Goal: Obtain resource: Download file/media

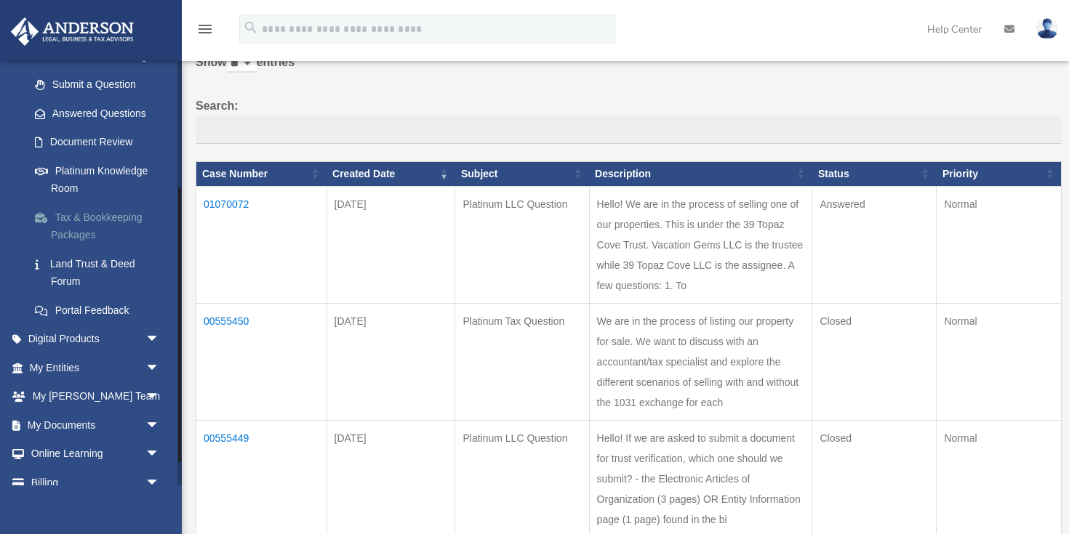
scroll to position [198, 0]
click at [145, 353] on span "arrow_drop_down" at bounding box center [159, 366] width 29 height 30
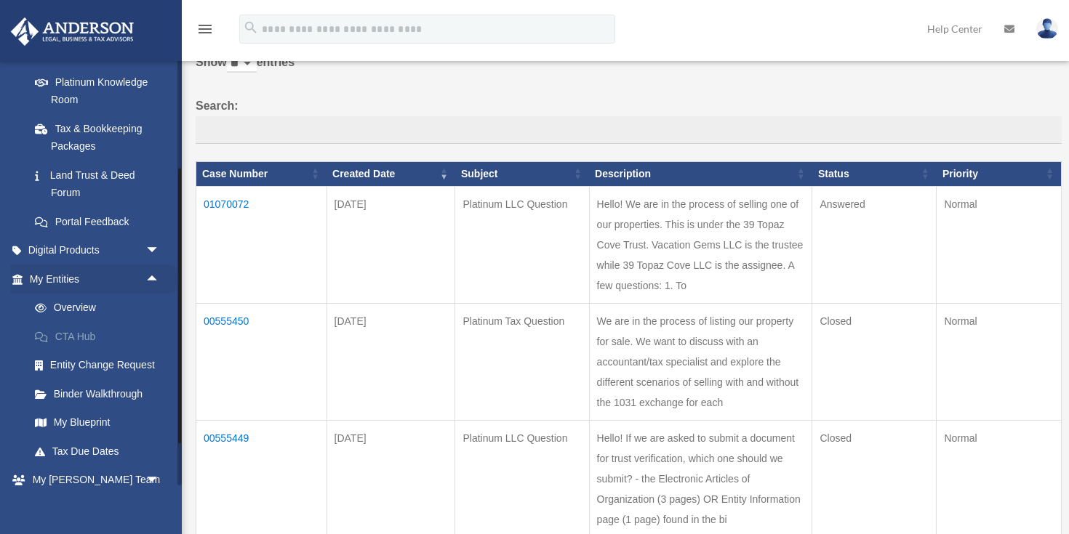
scroll to position [289, 0]
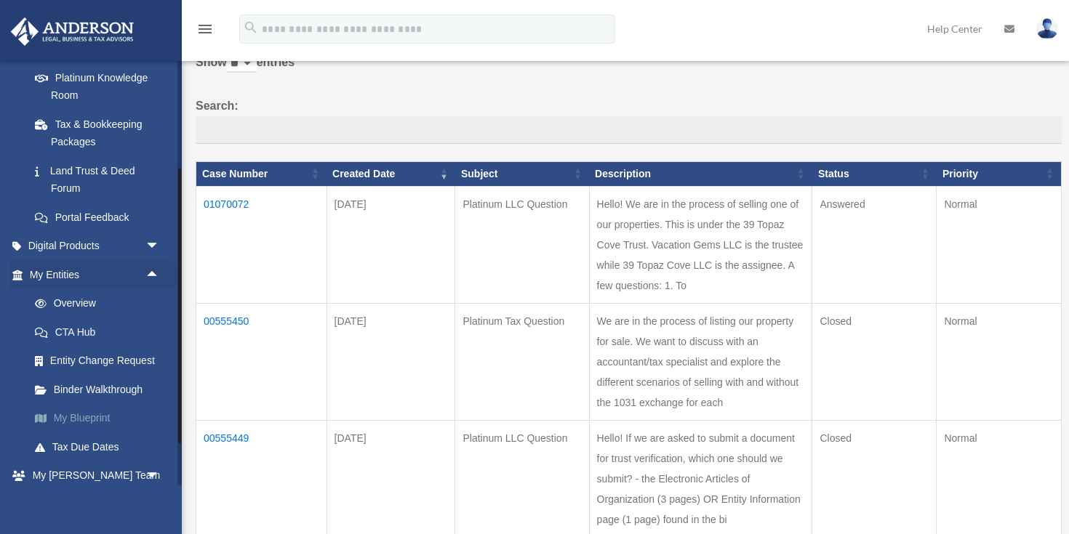
click at [79, 405] on link "My Blueprint" at bounding box center [100, 418] width 161 height 29
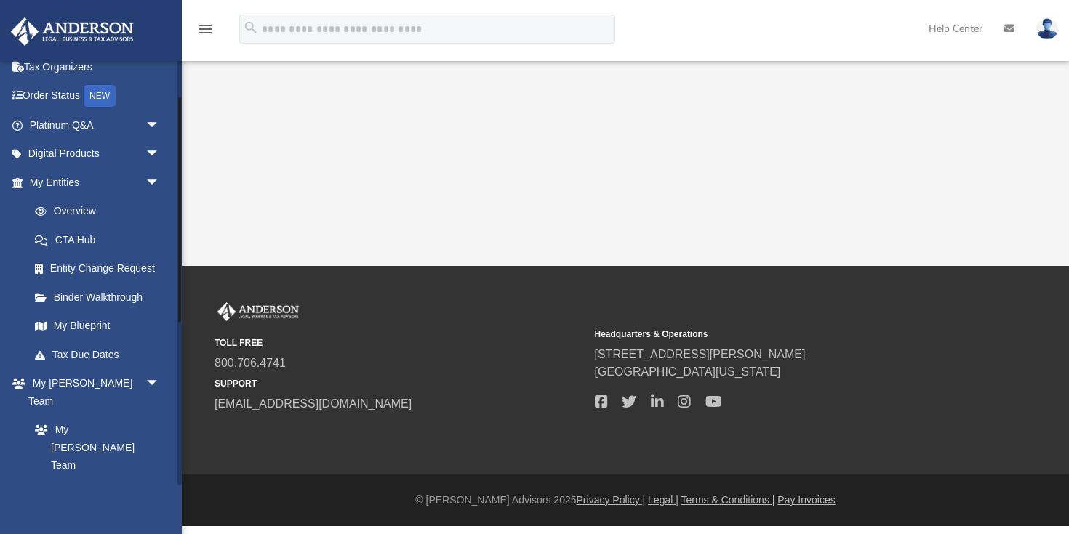
scroll to position [41, 0]
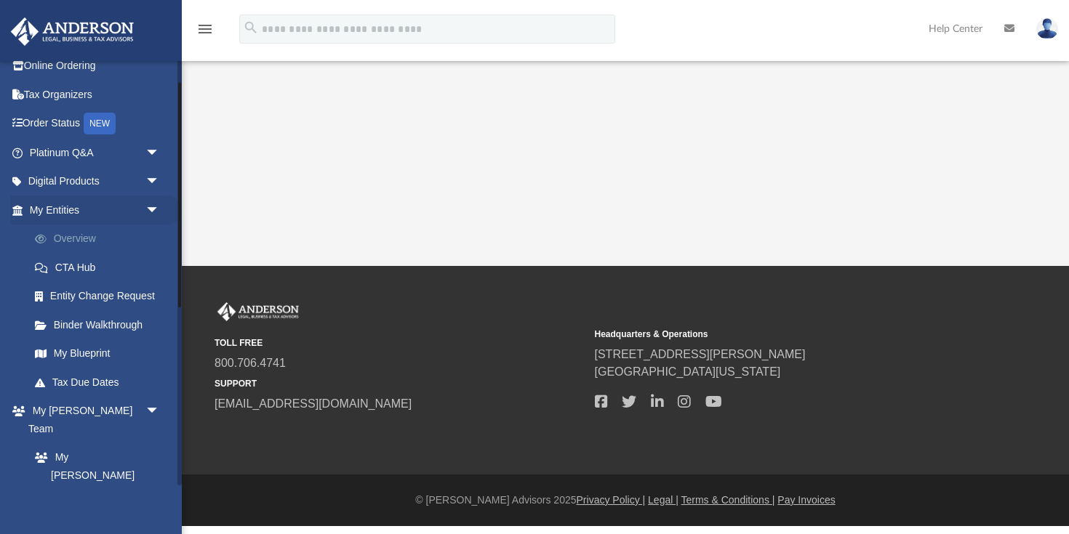
click at [89, 234] on link "Overview" at bounding box center [100, 239] width 161 height 29
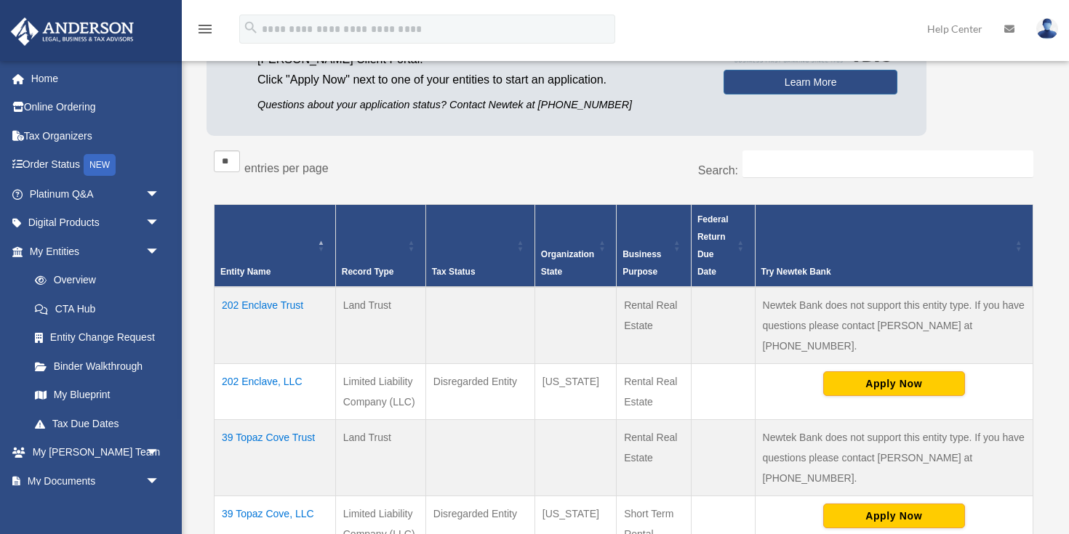
scroll to position [161, 0]
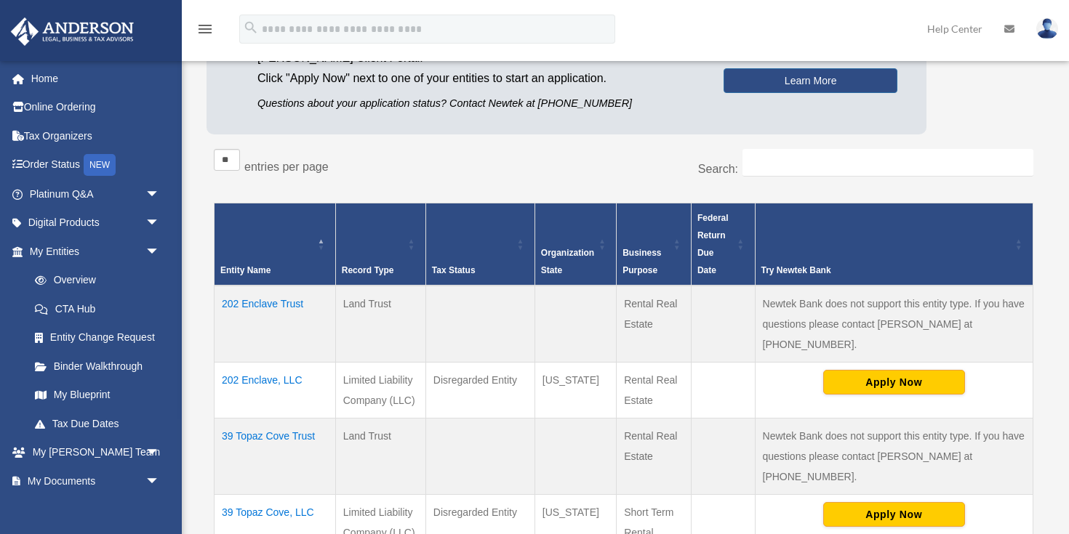
click at [237, 418] on td "39 Topaz Cove Trust" at bounding box center [274, 456] width 121 height 76
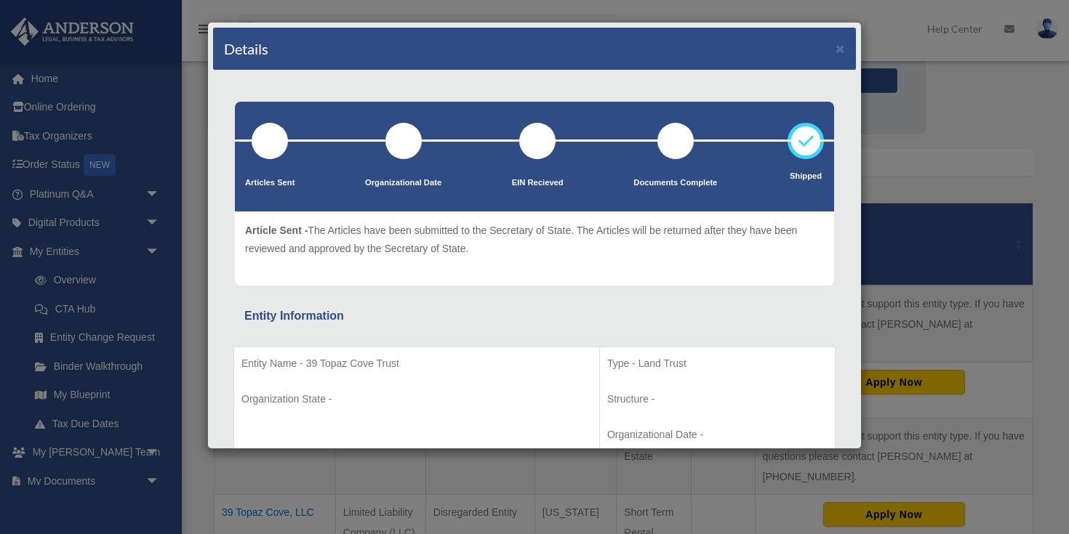
scroll to position [0, 0]
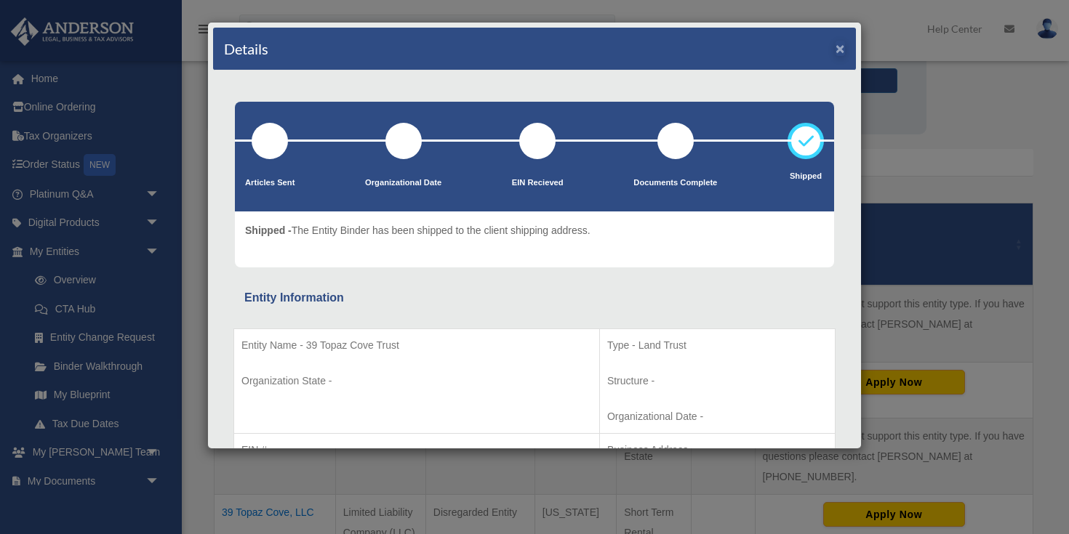
click at [841, 52] on button "×" at bounding box center [839, 48] width 9 height 15
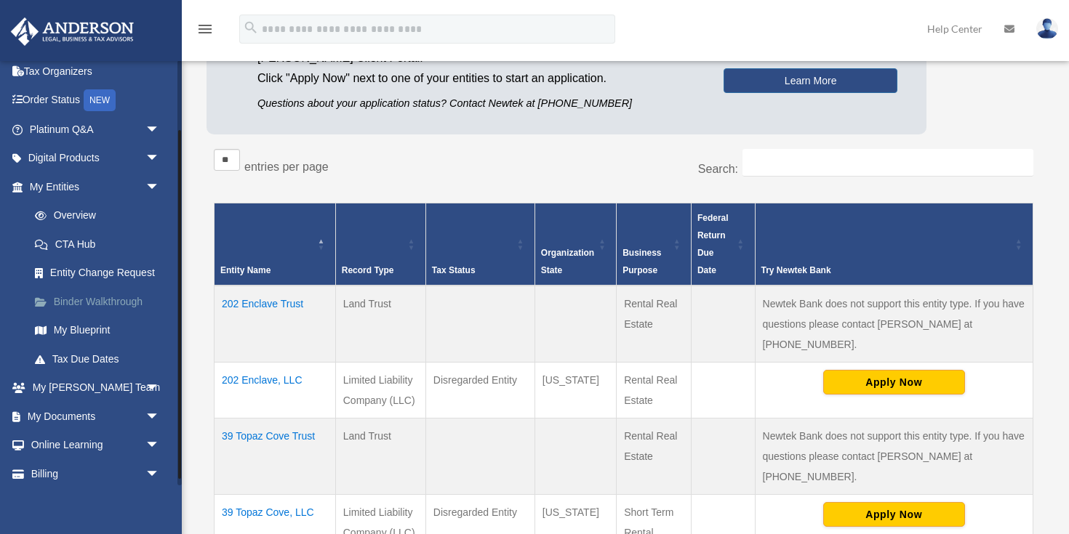
scroll to position [92, 0]
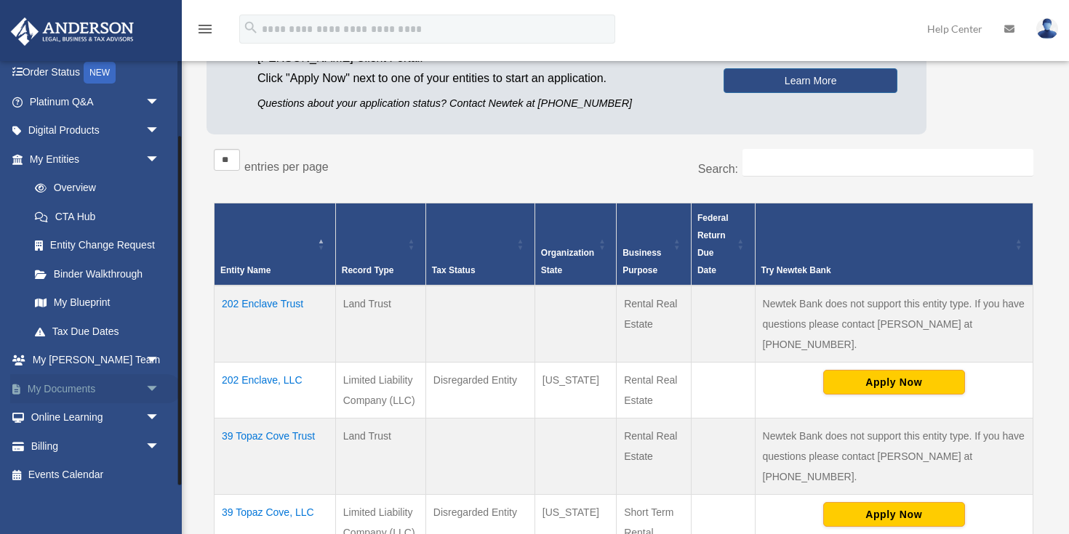
click at [145, 382] on span "arrow_drop_down" at bounding box center [159, 389] width 29 height 30
click at [57, 412] on link "Box" at bounding box center [100, 418] width 161 height 29
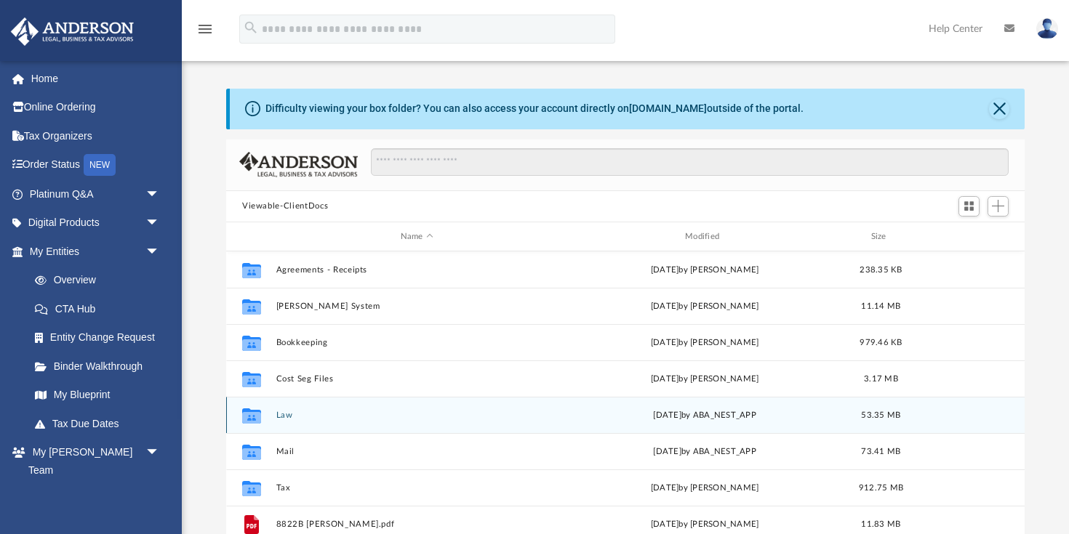
click at [274, 419] on div "Collaborated Folder Law Wed Apr 16 2025 by ABA_NEST_APP 53.35 MB" at bounding box center [625, 415] width 798 height 36
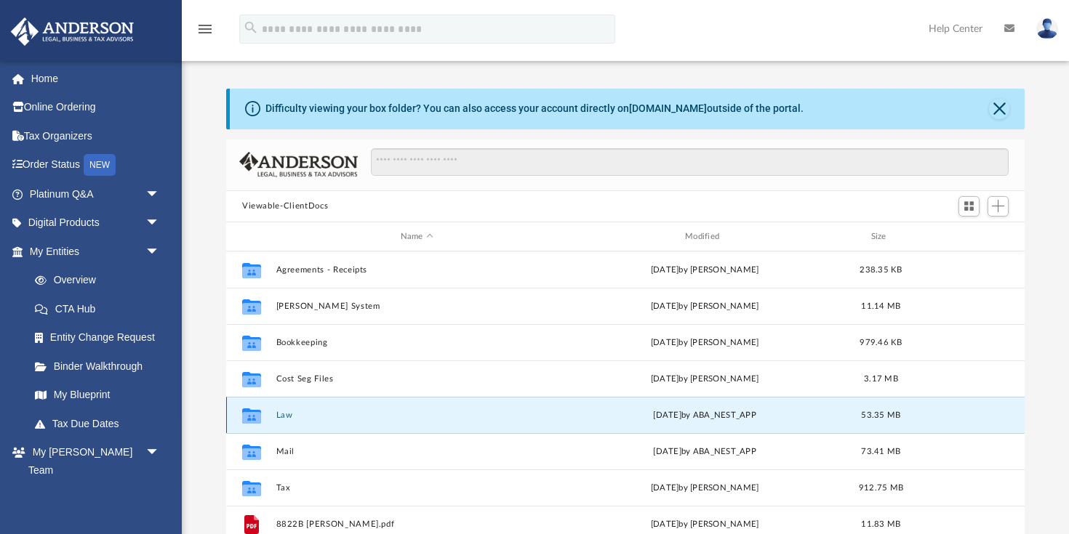
click at [284, 412] on button "Law" at bounding box center [416, 415] width 281 height 9
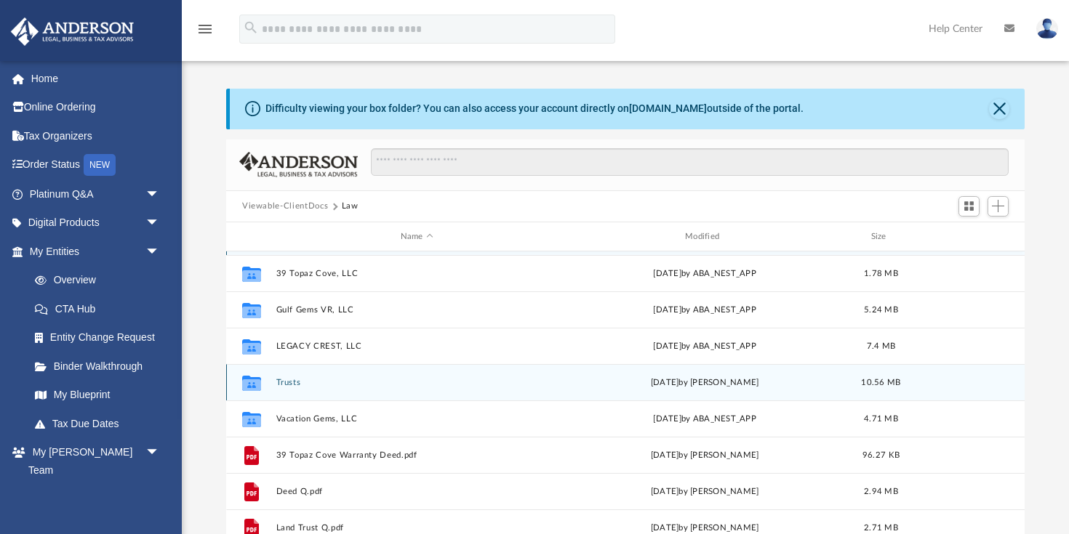
scroll to position [34, 0]
click at [296, 385] on button "Trusts" at bounding box center [416, 381] width 281 height 9
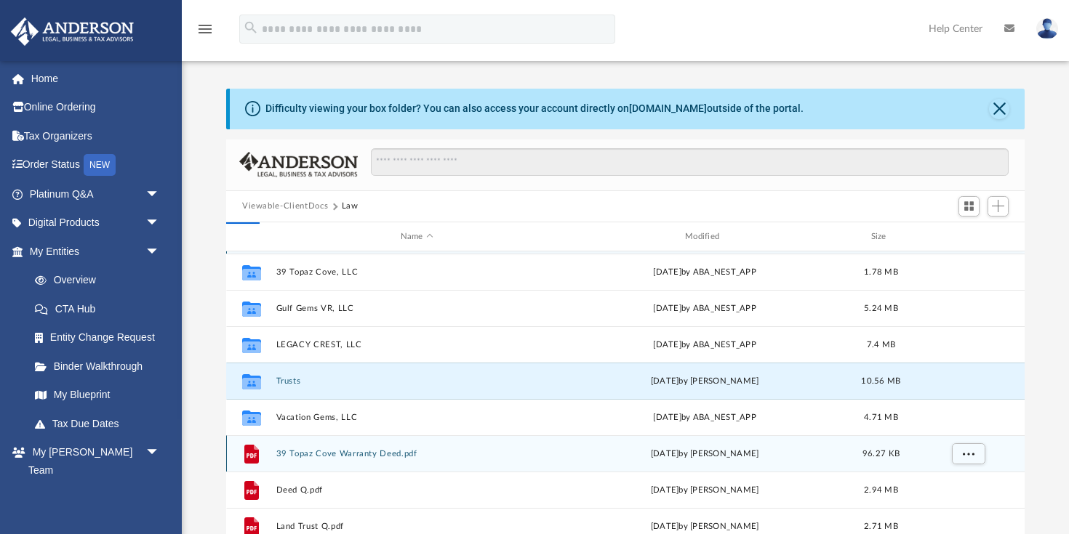
scroll to position [0, 0]
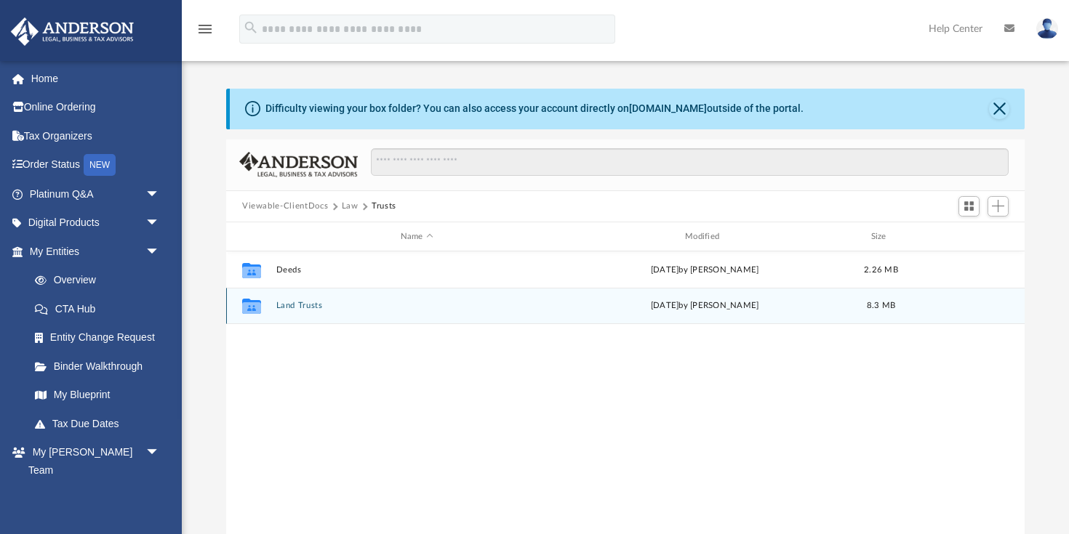
click at [318, 308] on button "Land Trusts" at bounding box center [416, 306] width 281 height 9
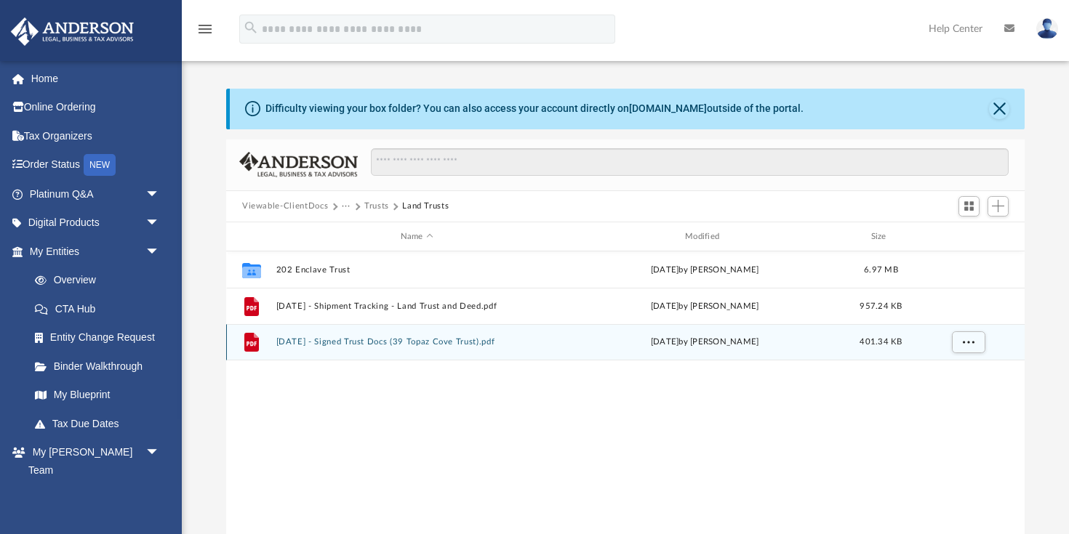
click at [421, 338] on button "2022.02.21 - Signed Trust Docs (39 Topaz Cove Trust).pdf" at bounding box center [416, 342] width 281 height 9
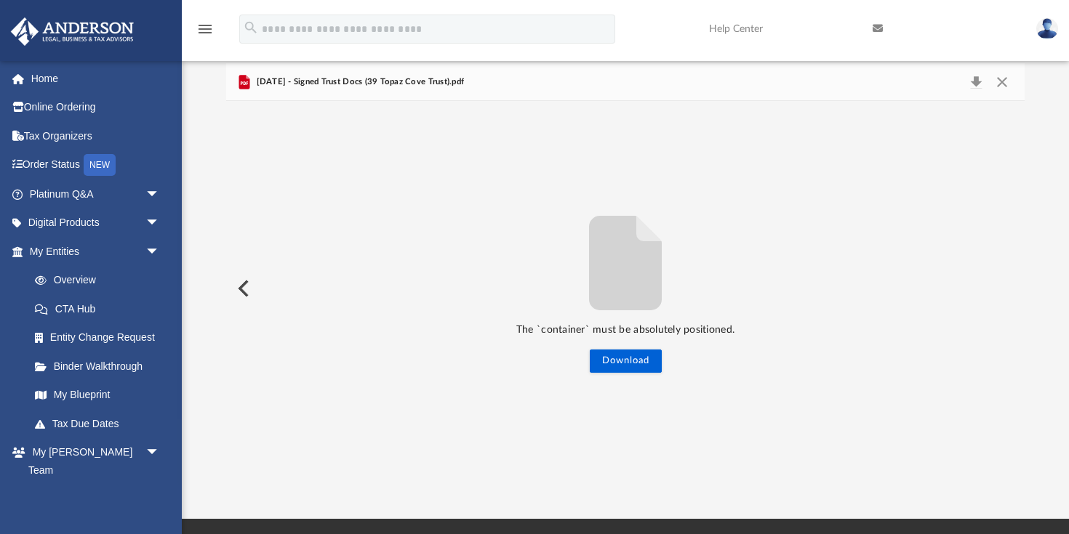
scroll to position [77, 0]
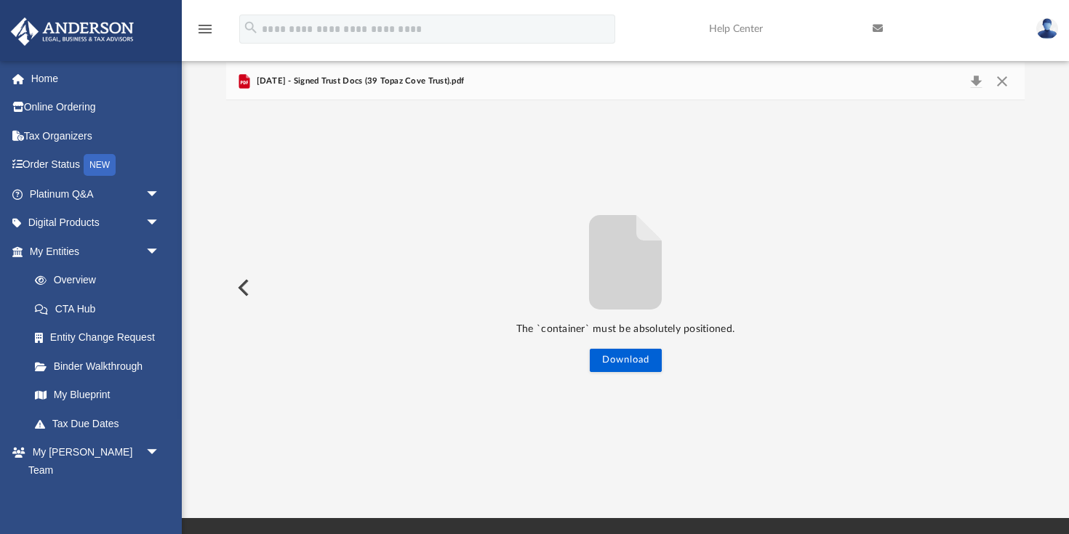
click at [248, 286] on button "Preview" at bounding box center [242, 288] width 32 height 41
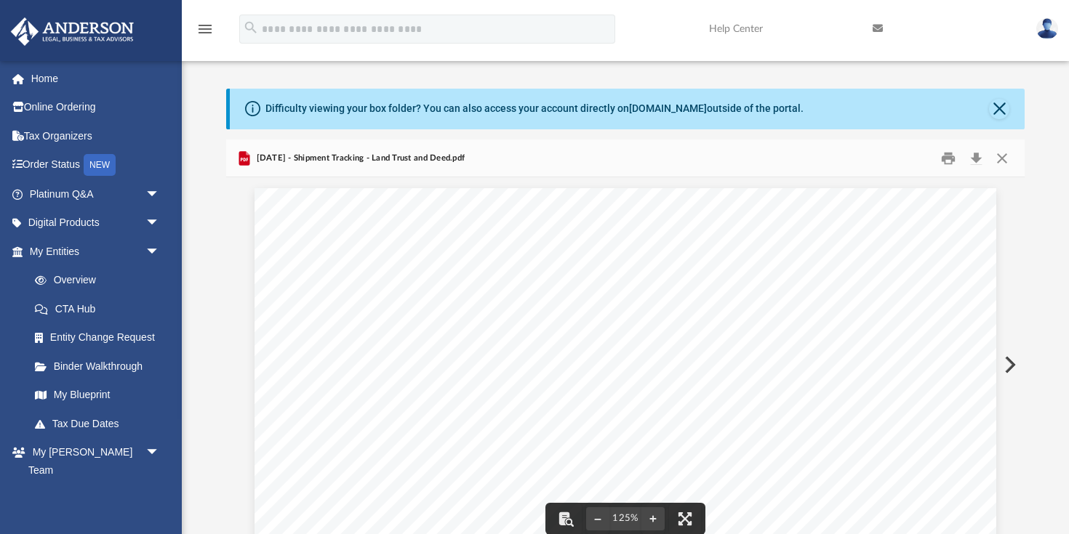
scroll to position [0, 0]
click at [1008, 156] on button "Close" at bounding box center [1002, 158] width 26 height 23
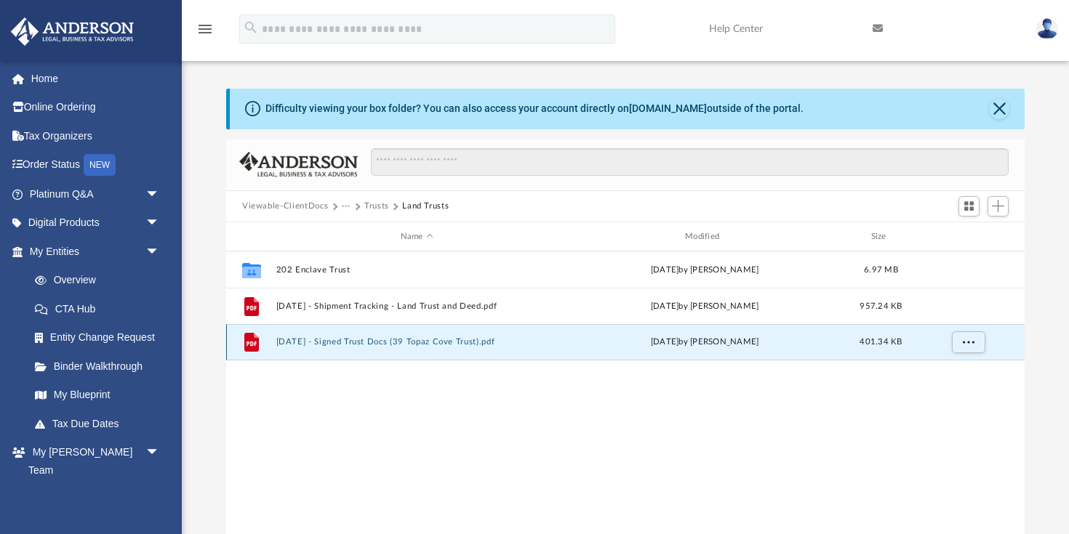
click at [454, 345] on button "2022.02.21 - Signed Trust Docs (39 Topaz Cove Trust).pdf" at bounding box center [416, 342] width 281 height 9
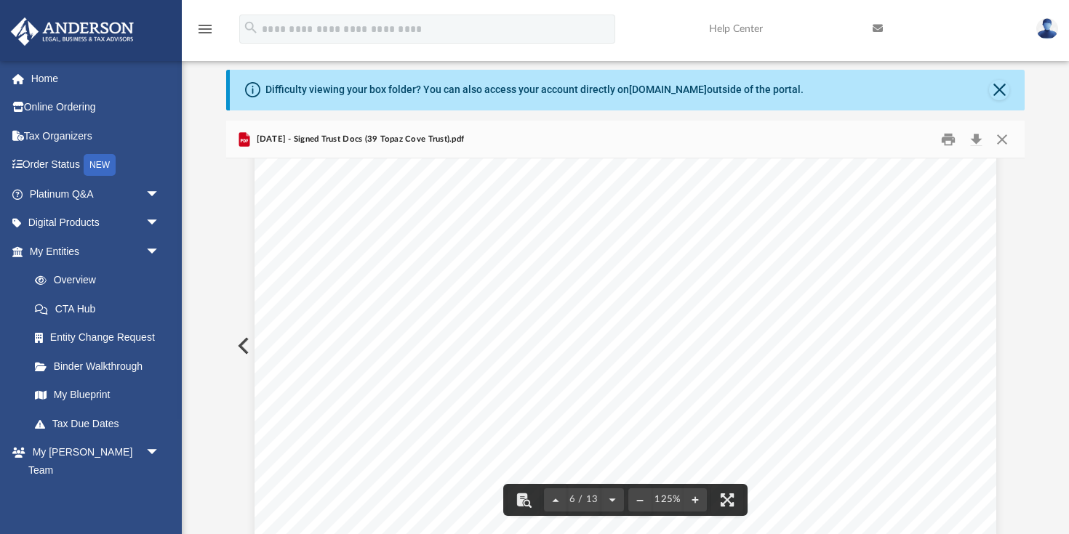
scroll to position [5112, 0]
click at [1008, 142] on button "Close" at bounding box center [1002, 139] width 26 height 23
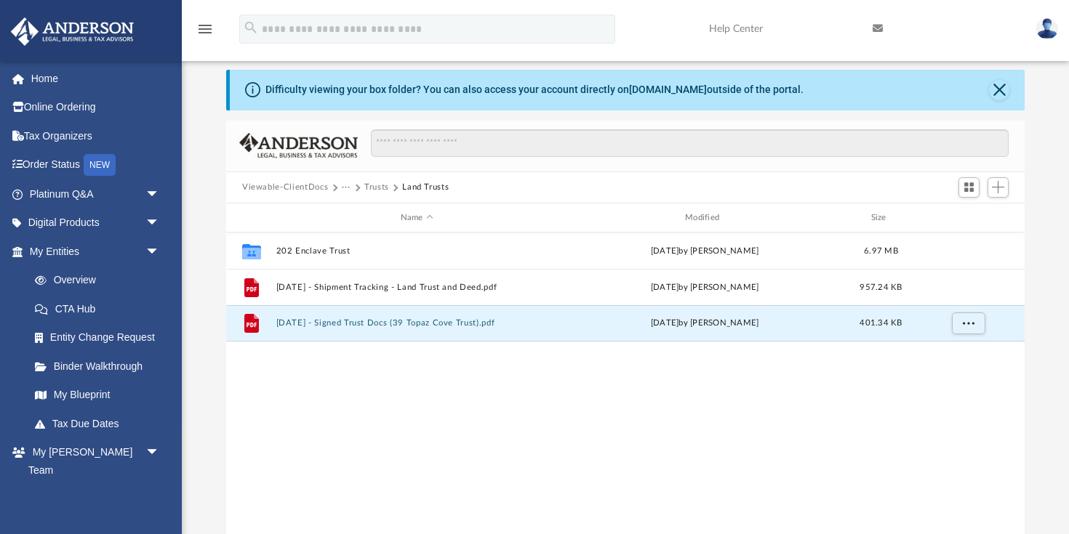
click at [270, 187] on button "Viewable-ClientDocs" at bounding box center [285, 187] width 86 height 13
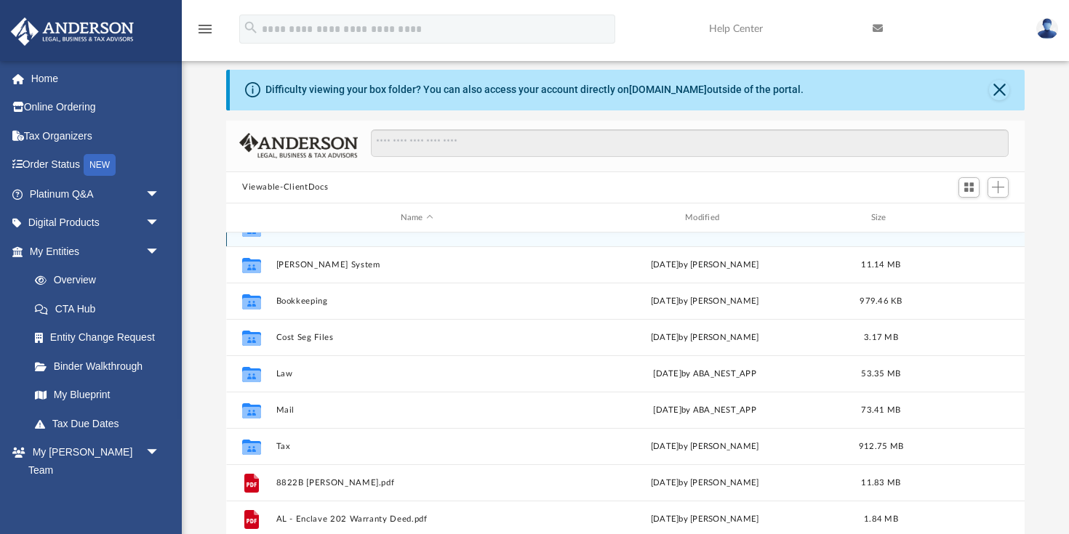
scroll to position [25, 0]
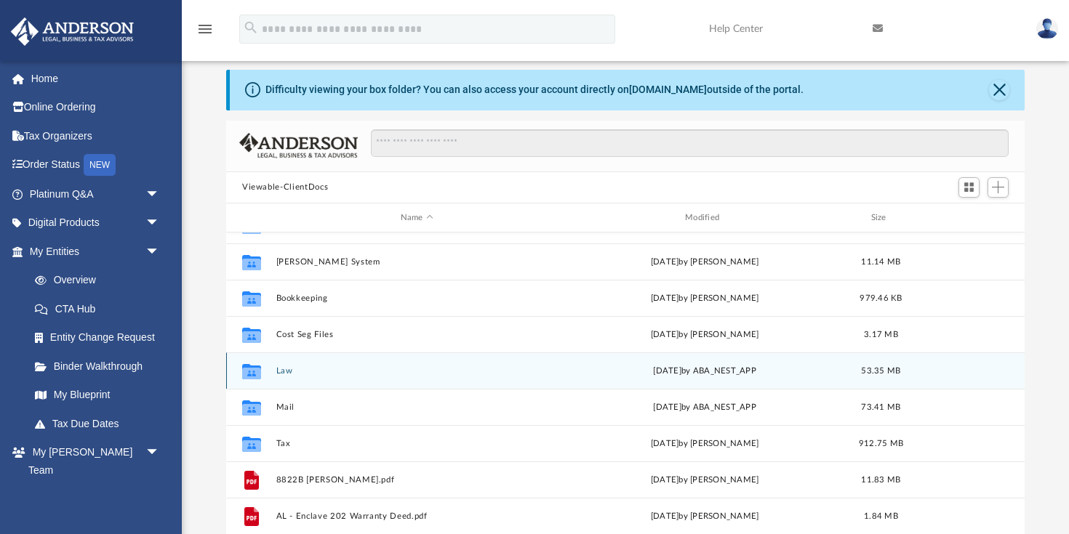
click at [270, 373] on div "Collaborated Folder Law Wed Apr 16 2025 by ABA_NEST_APP 53.35 MB" at bounding box center [625, 371] width 798 height 36
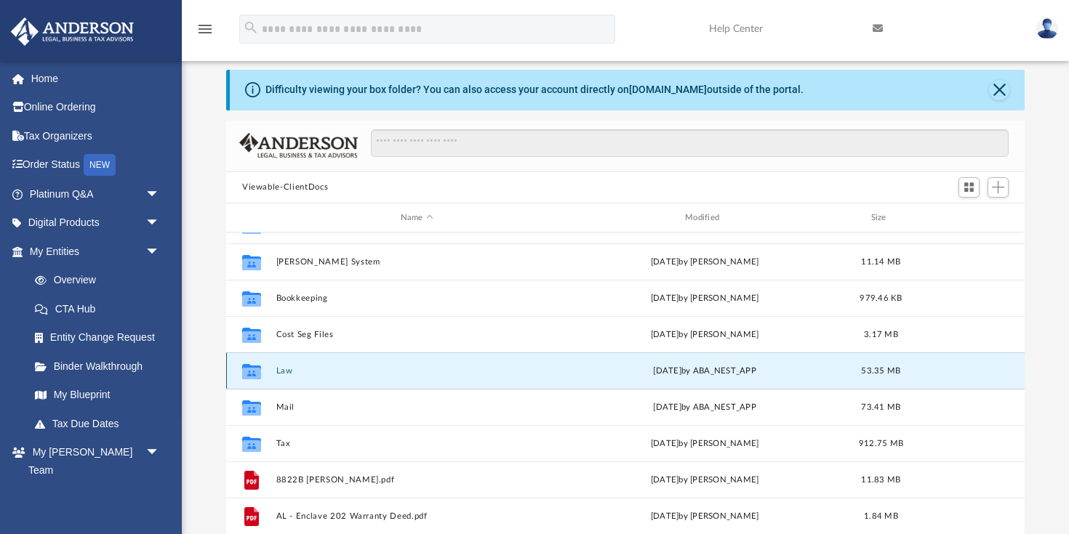
click at [282, 371] on button "Law" at bounding box center [416, 370] width 281 height 9
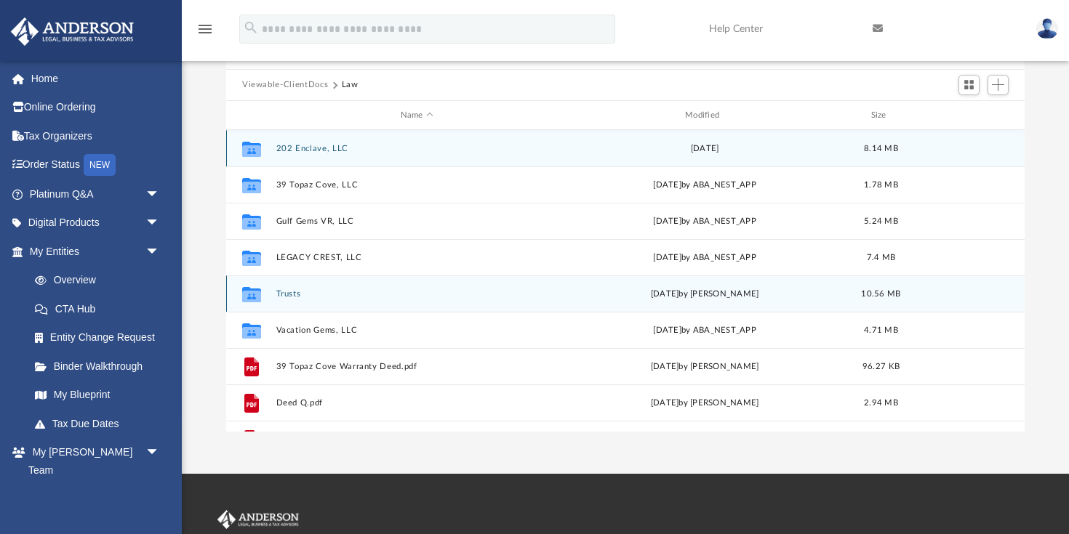
scroll to position [116, 0]
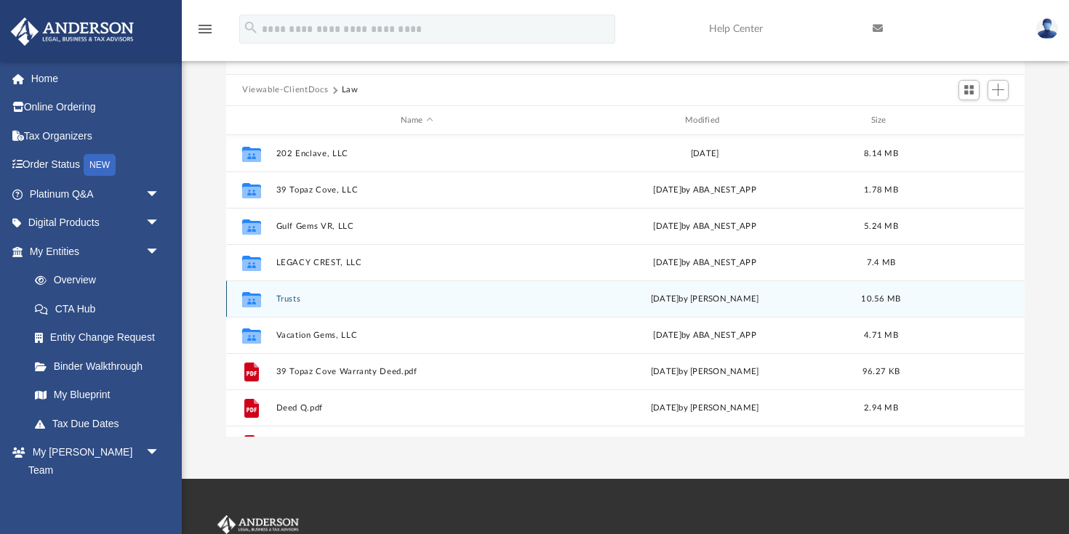
click at [287, 302] on button "Trusts" at bounding box center [416, 298] width 281 height 9
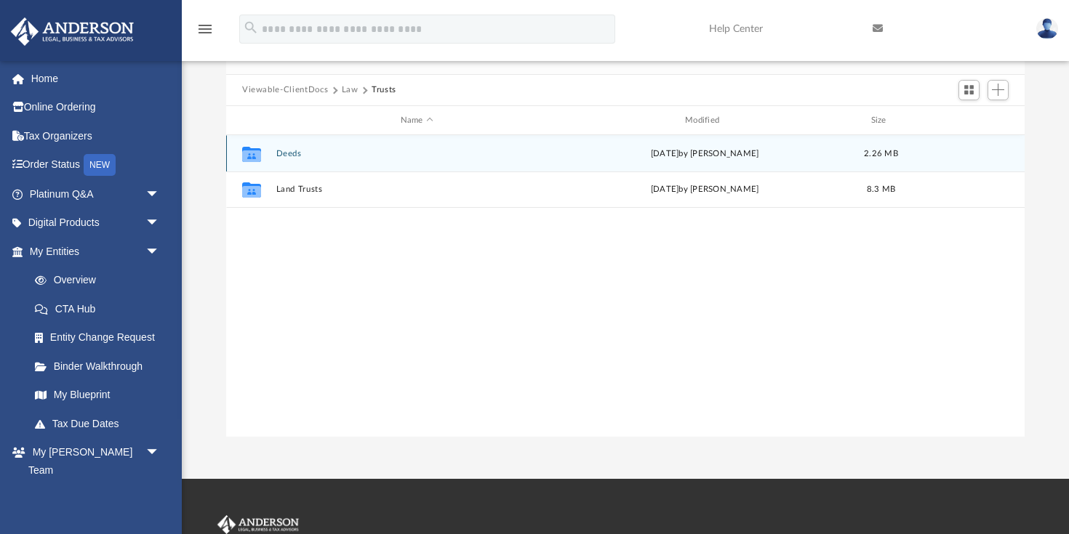
click at [287, 156] on button "Deeds" at bounding box center [416, 153] width 281 height 9
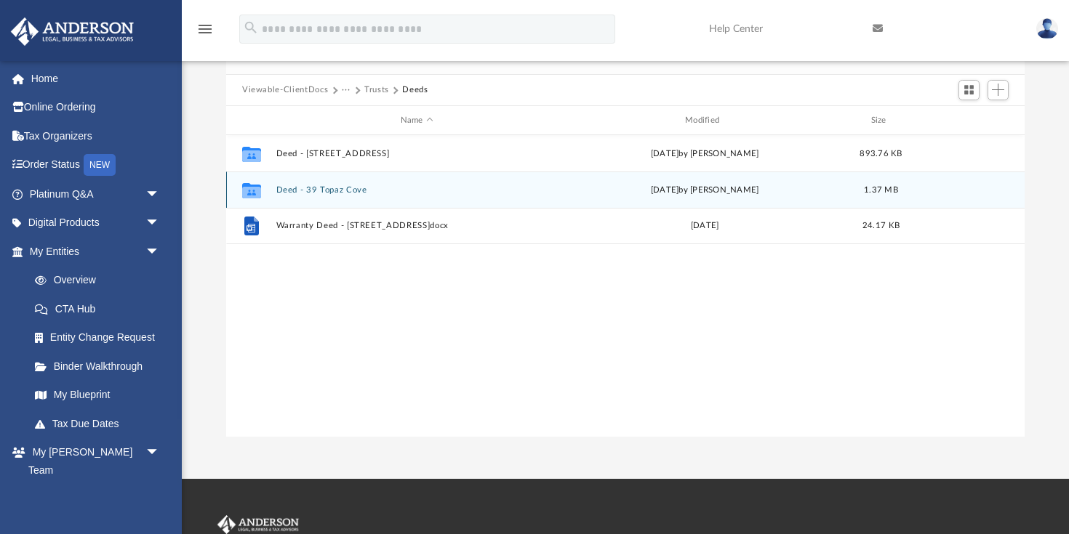
click at [343, 194] on button "Deed - 39 Topaz Cove" at bounding box center [416, 189] width 281 height 9
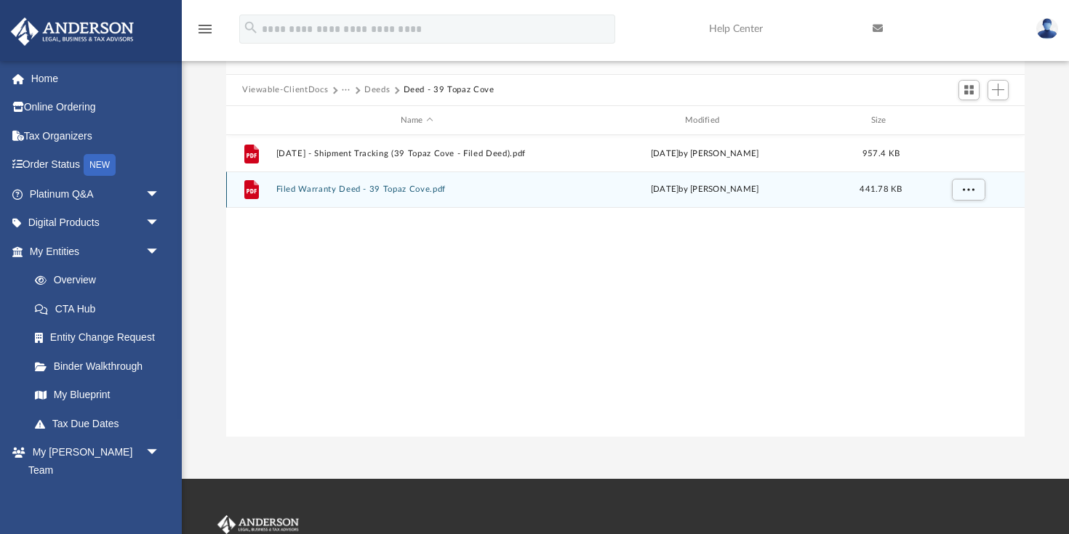
click at [428, 192] on button "Filed Warranty Deed - 39 Topaz Cove.pdf" at bounding box center [416, 189] width 281 height 9
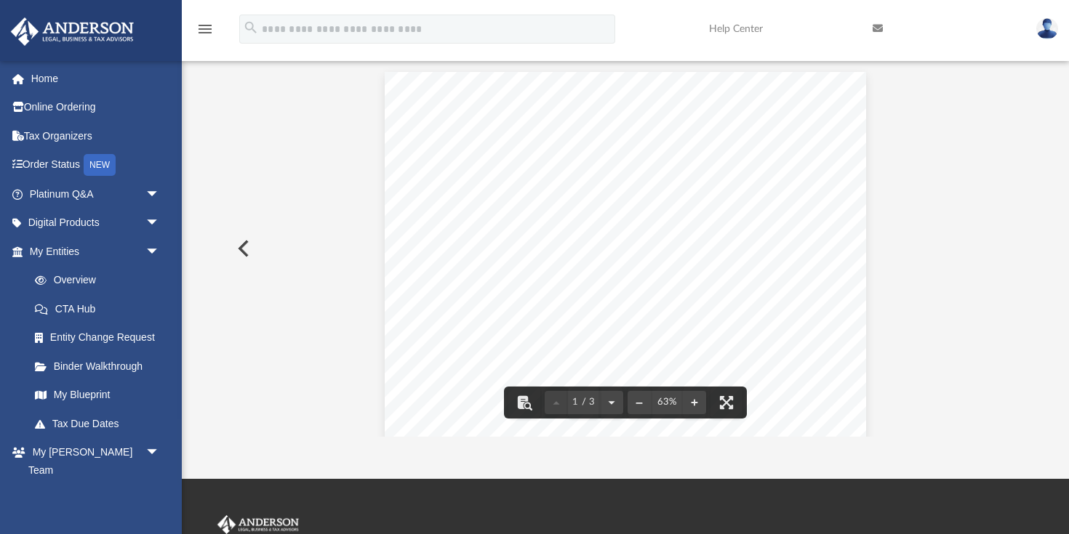
click at [241, 248] on button "Preview" at bounding box center [242, 248] width 32 height 41
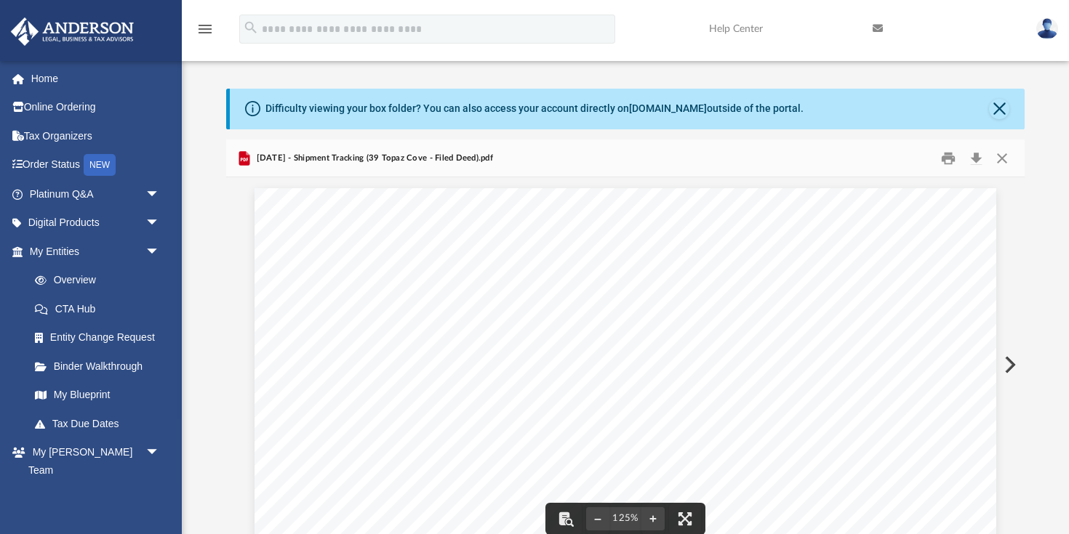
scroll to position [0, 0]
click at [1007, 156] on button "Close" at bounding box center [1002, 158] width 26 height 23
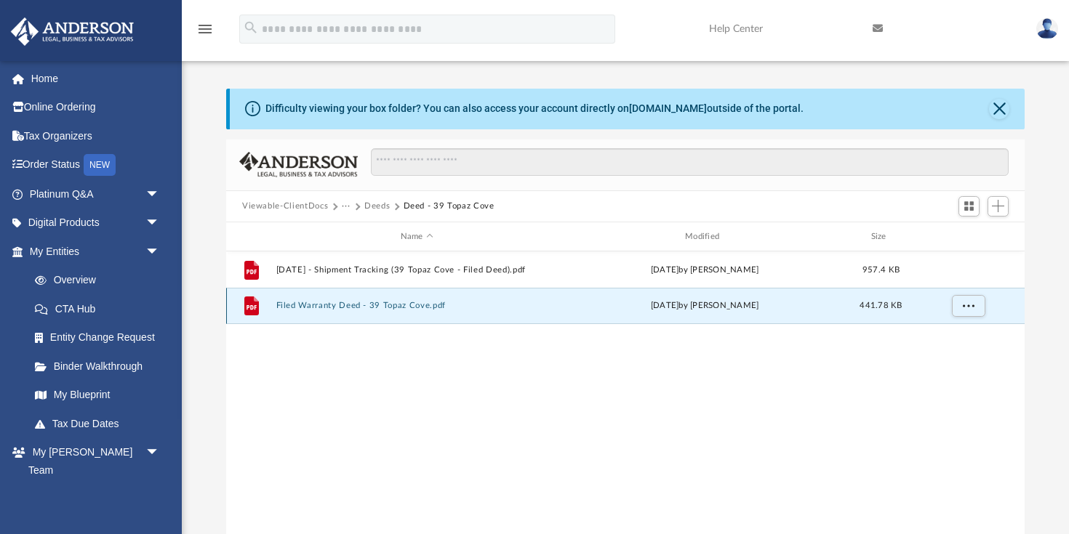
click at [439, 313] on div "File Filed Warranty Deed - 39 Topaz Cove.pdf Tue Sep 27 2022 by Michelle Frank …" at bounding box center [625, 306] width 798 height 36
click at [446, 302] on button "Filed Warranty Deed - 39 Topaz Cove.pdf" at bounding box center [416, 306] width 281 height 9
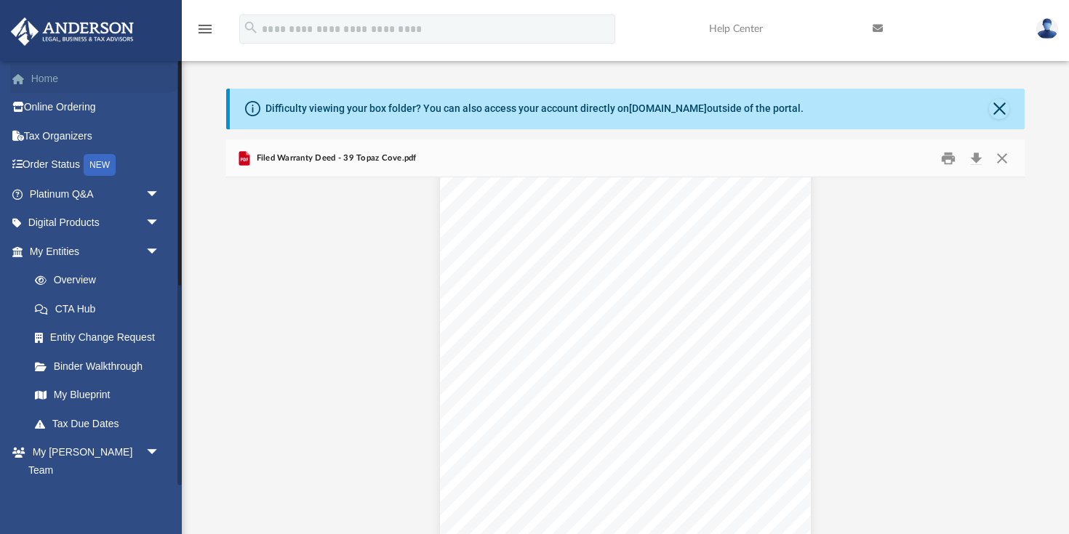
click at [50, 82] on link "Home" at bounding box center [96, 78] width 172 height 29
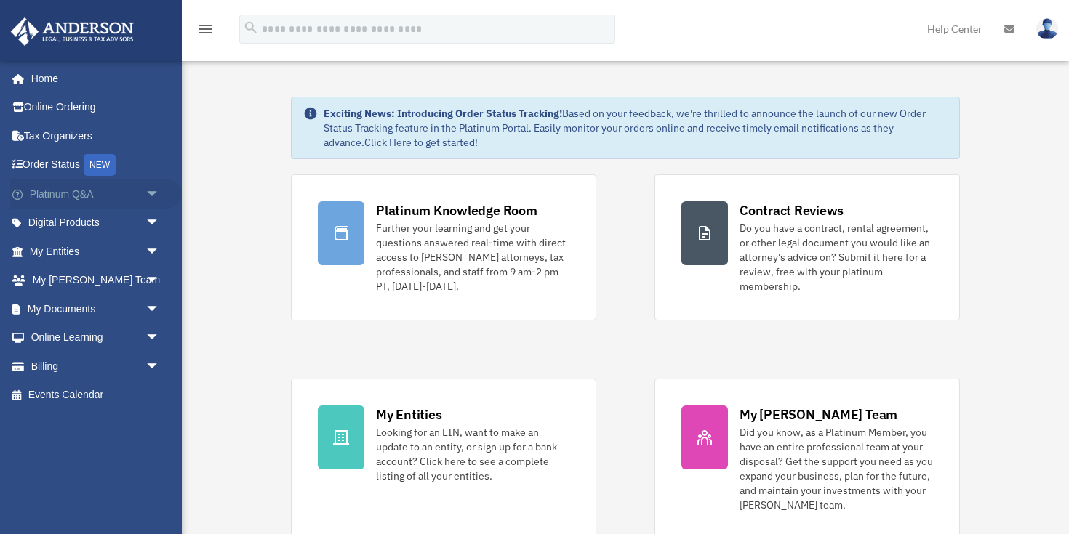
click at [73, 188] on link "Platinum Q&A arrow_drop_down" at bounding box center [96, 194] width 172 height 29
click at [156, 196] on span "arrow_drop_down" at bounding box center [159, 195] width 29 height 30
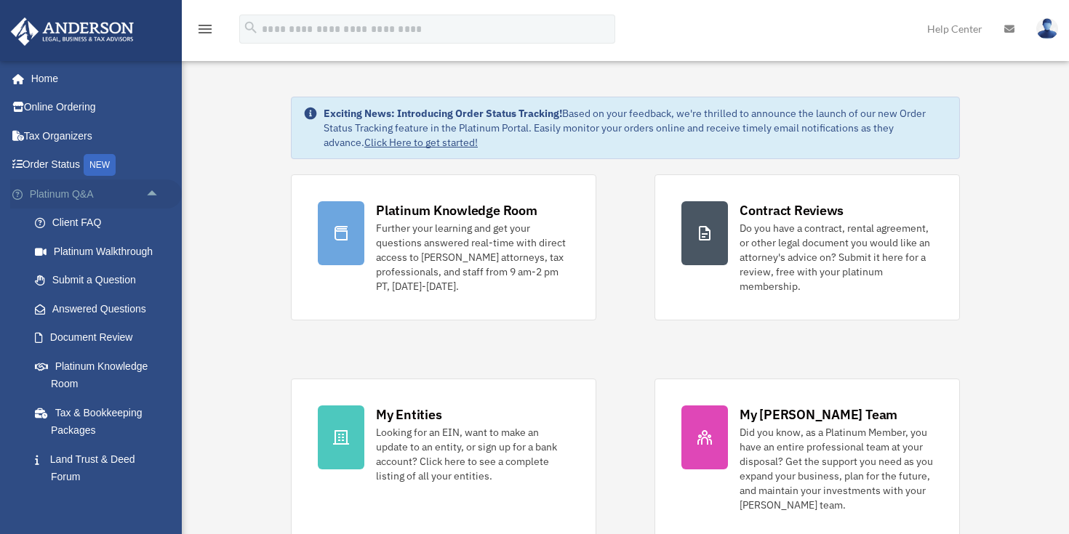
click at [156, 194] on span "arrow_drop_up" at bounding box center [159, 195] width 29 height 30
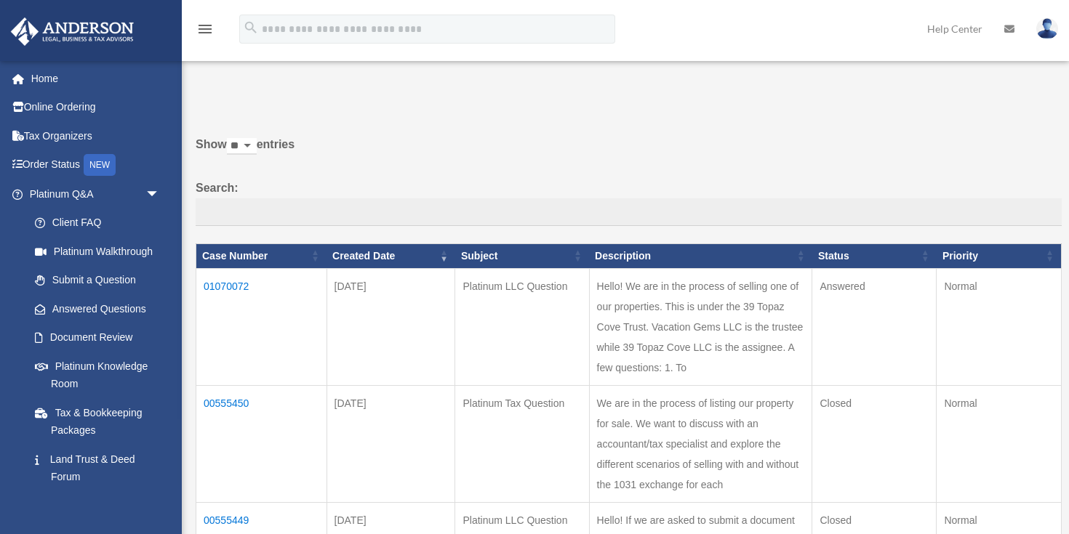
click at [238, 294] on td "01070072" at bounding box center [261, 326] width 131 height 117
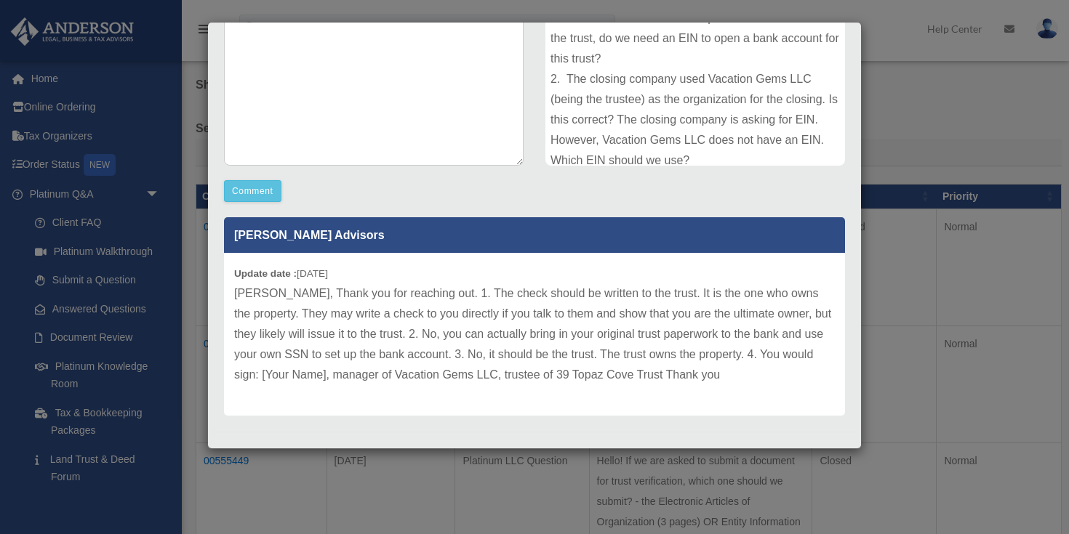
scroll to position [292, 0]
